Goal: Information Seeking & Learning: Learn about a topic

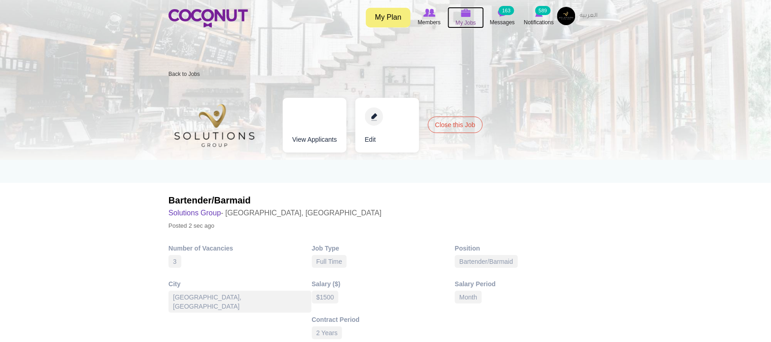
click at [466, 19] on span "My Jobs" at bounding box center [466, 22] width 21 height 9
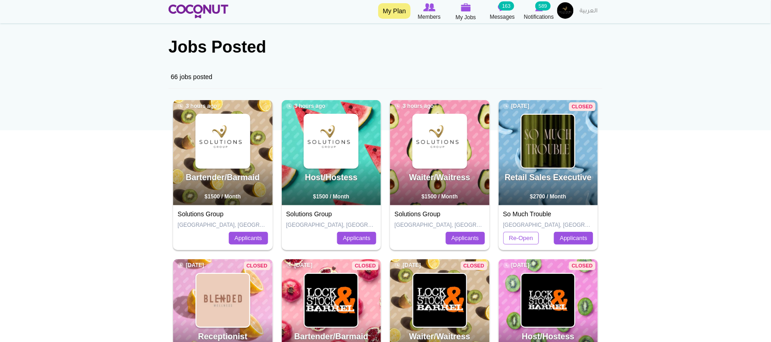
scroll to position [76, 0]
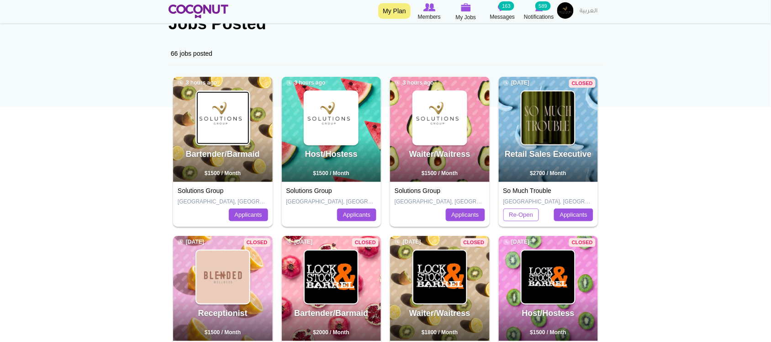
click at [240, 123] on img at bounding box center [222, 117] width 53 height 53
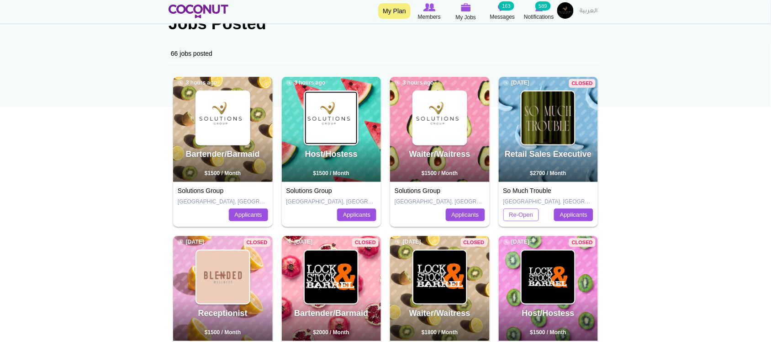
click at [345, 123] on img at bounding box center [331, 117] width 53 height 53
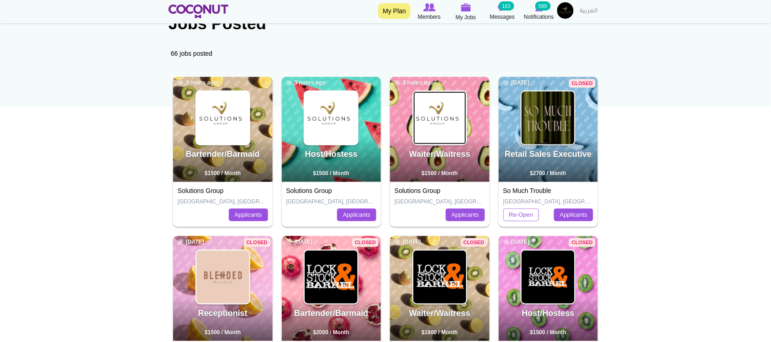
click at [446, 126] on img at bounding box center [439, 117] width 53 height 53
